Goal: Information Seeking & Learning: Learn about a topic

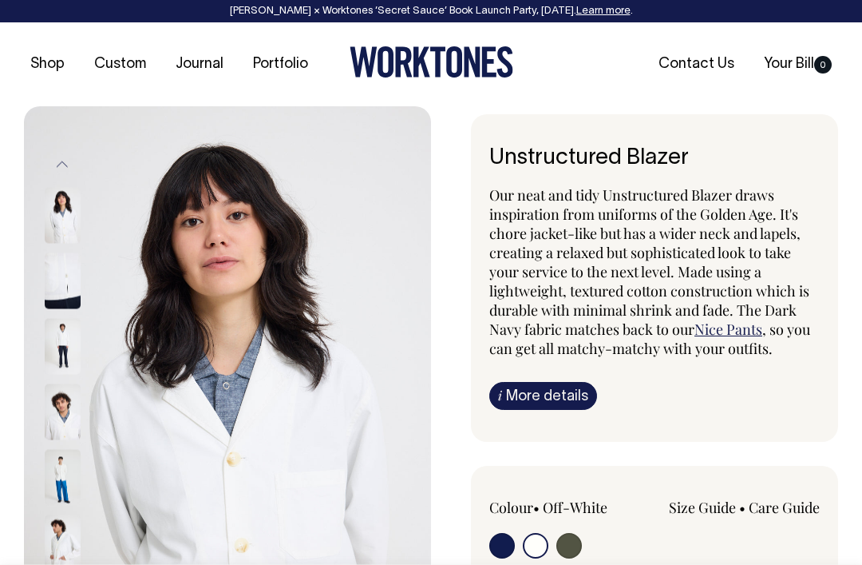
select select "Off-White"
select select "M"
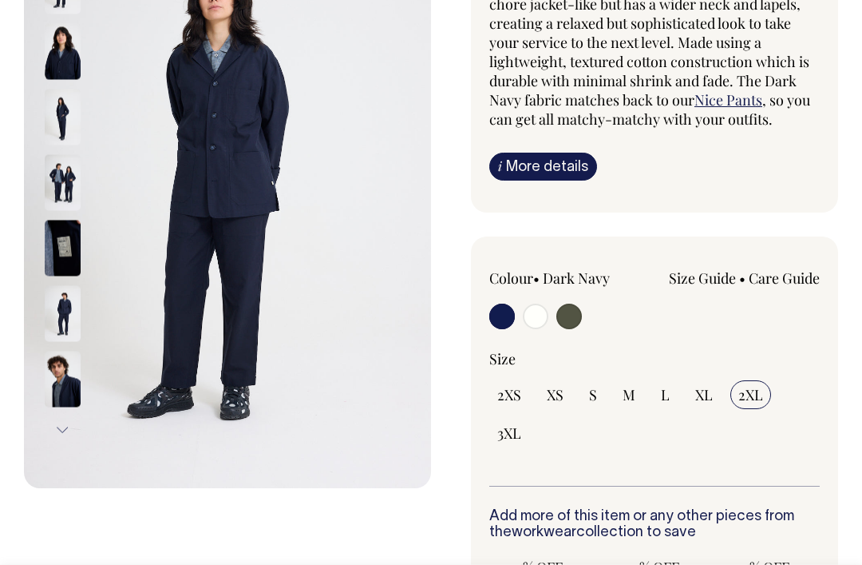
scroll to position [240, 0]
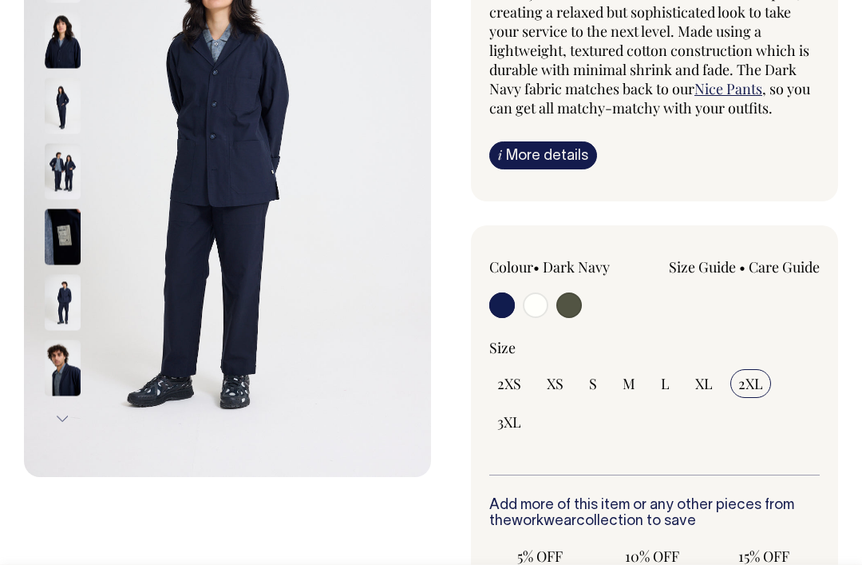
click at [580, 307] on input "radio" at bounding box center [570, 305] width 26 height 26
radio input "true"
select select "Olive"
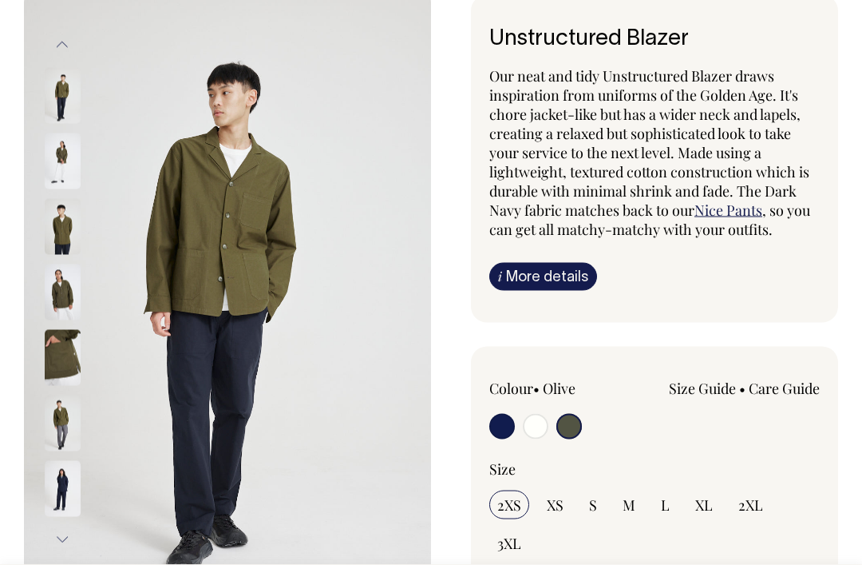
click at [510, 422] on input "radio" at bounding box center [503, 427] width 26 height 26
radio input "true"
select select "Dark Navy"
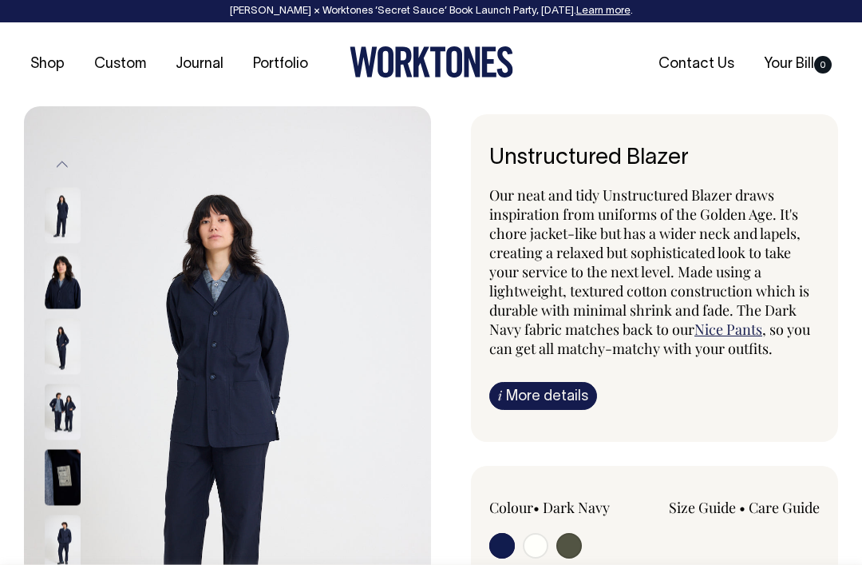
click at [290, 61] on link "Portfolio" at bounding box center [281, 64] width 68 height 26
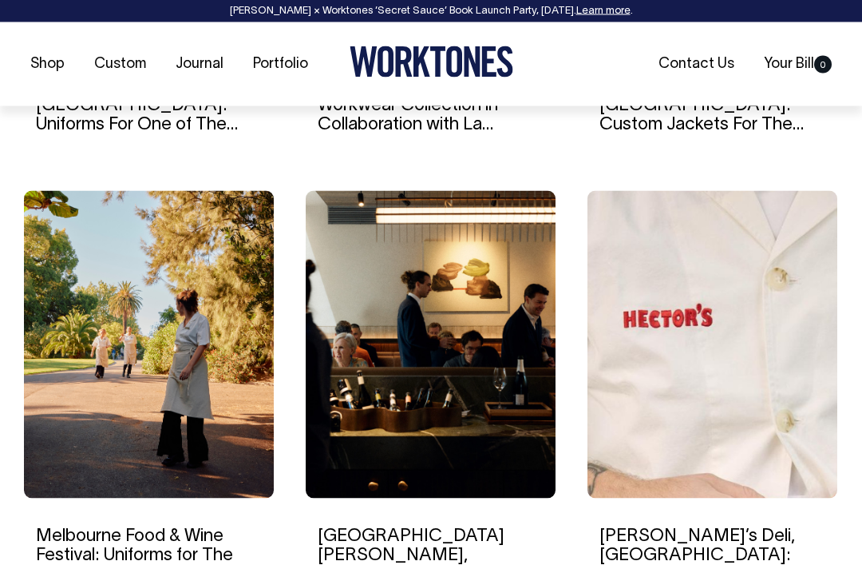
scroll to position [1451, 0]
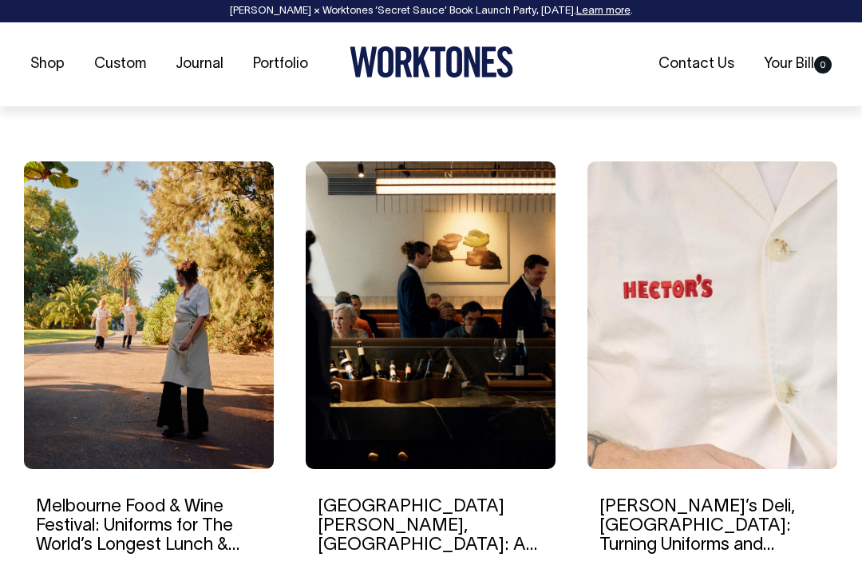
click at [742, 379] on img at bounding box center [713, 314] width 250 height 307
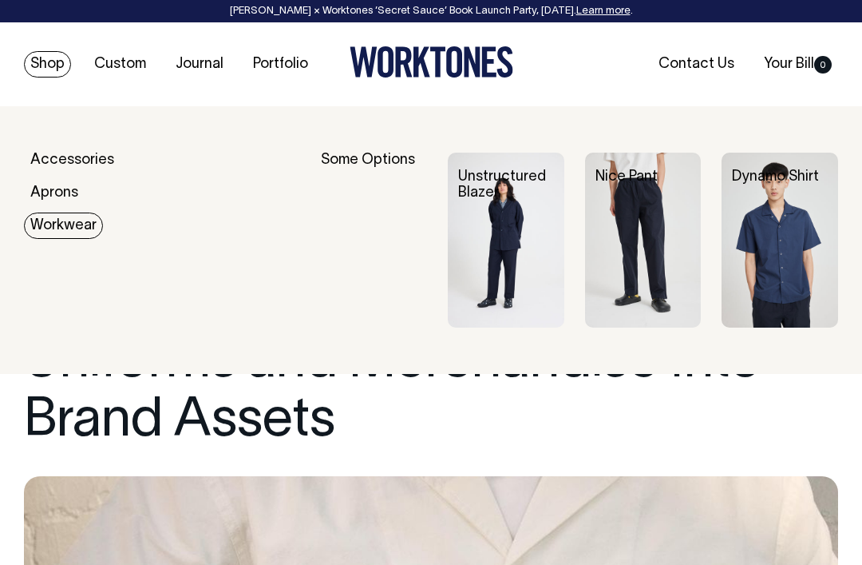
click at [515, 238] on img at bounding box center [506, 240] width 117 height 175
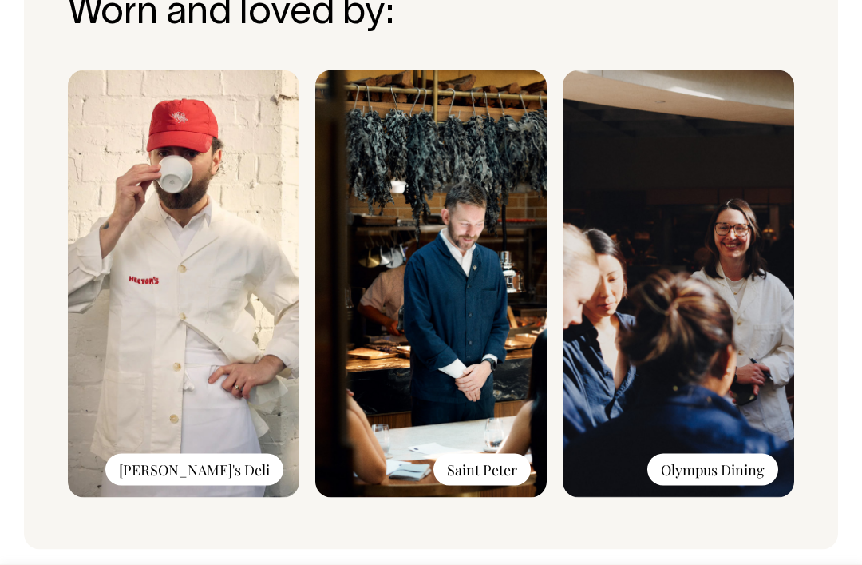
scroll to position [1362, 0]
